Goal: Task Accomplishment & Management: Use online tool/utility

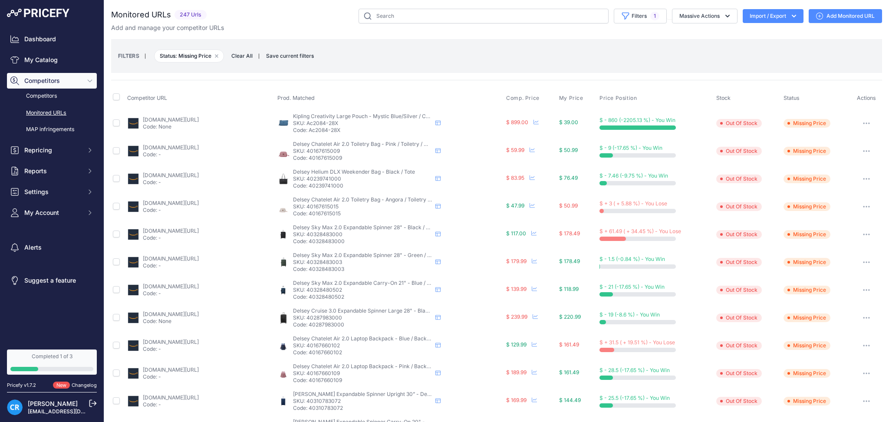
click at [46, 113] on link "Monitored URLs" at bounding box center [52, 112] width 90 height 15
click at [215, 54] on button "Remove filter option" at bounding box center [216, 56] width 7 height 7
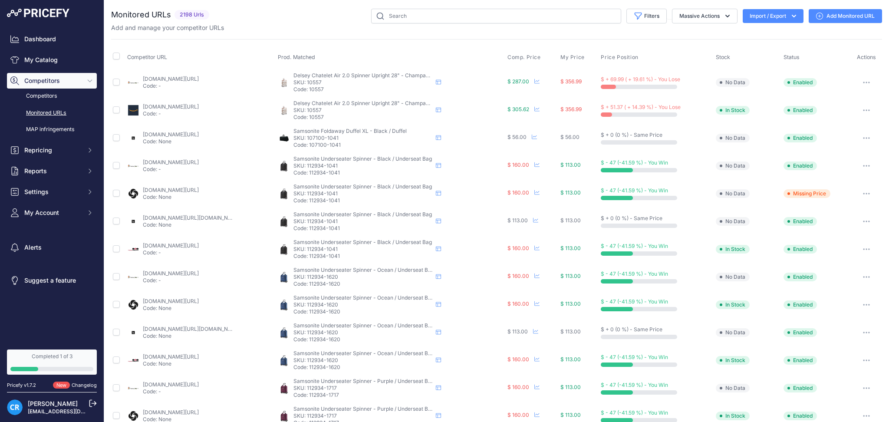
click at [751, 18] on button "Import / Export" at bounding box center [773, 16] width 61 height 14
click at [746, 52] on div "Export" at bounding box center [772, 50] width 69 height 16
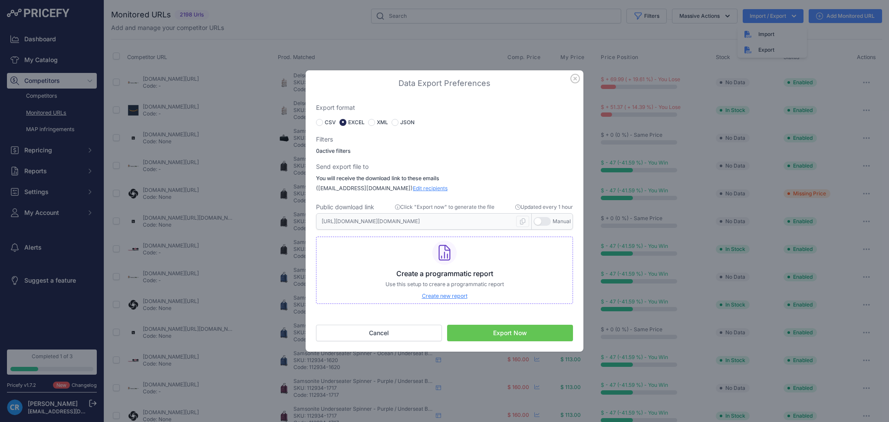
click at [515, 331] on button "Export Now" at bounding box center [510, 333] width 126 height 16
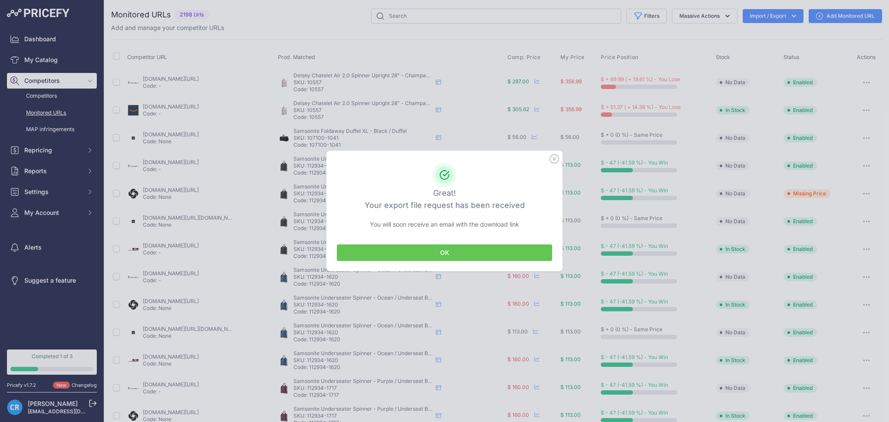
click at [518, 249] on button "OK" at bounding box center [444, 252] width 215 height 16
